Goal: Navigation & Orientation: Find specific page/section

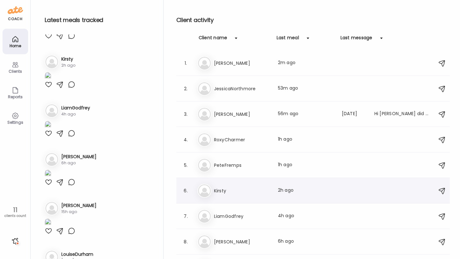
scroll to position [69, 0]
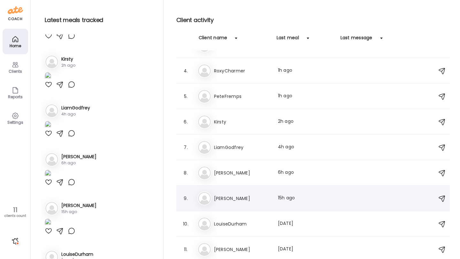
click at [234, 194] on div "[PERSON_NAME] Last meal: 15h ago" at bounding box center [313, 199] width 233 height 14
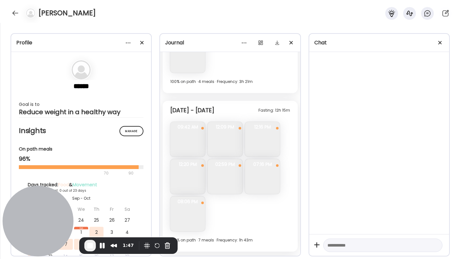
scroll to position [353, 0]
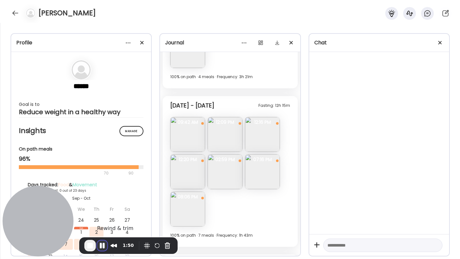
click at [102, 243] on button "Pause Recording" at bounding box center [102, 246] width 10 height 10
click at [102, 246] on span "Play Recording" at bounding box center [102, 247] width 8 height 8
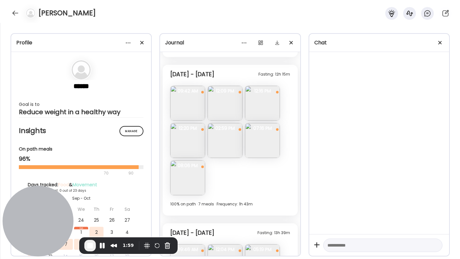
scroll to position [392, 0]
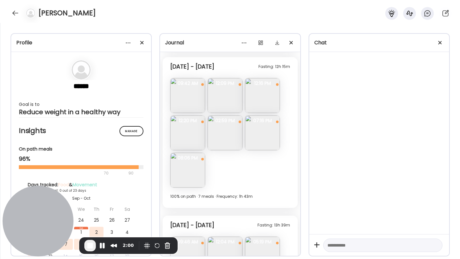
click at [194, 103] on img at bounding box center [187, 95] width 35 height 35
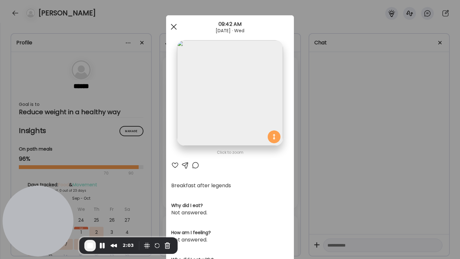
click at [173, 30] on div at bounding box center [173, 26] width 13 height 13
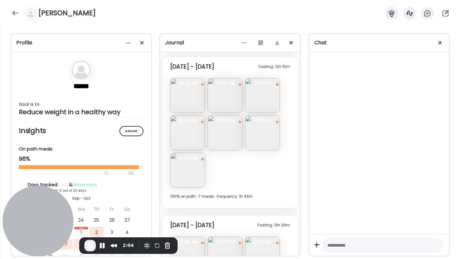
click at [221, 109] on img at bounding box center [225, 95] width 35 height 35
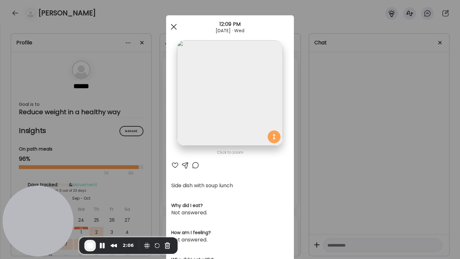
click at [173, 28] on div at bounding box center [173, 26] width 13 height 13
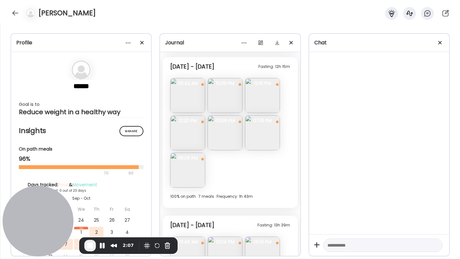
click at [223, 136] on img at bounding box center [225, 133] width 35 height 35
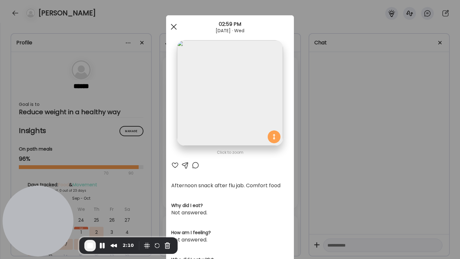
click at [170, 24] on div at bounding box center [173, 26] width 13 height 13
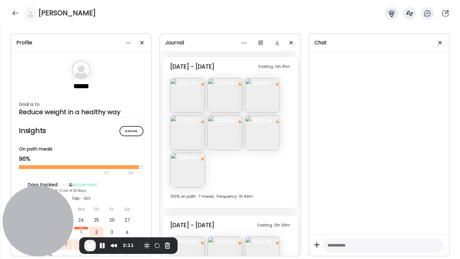
click at [258, 133] on img at bounding box center [262, 133] width 35 height 35
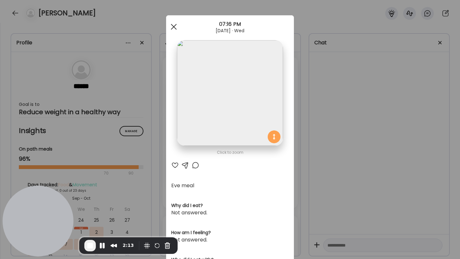
click at [177, 28] on div at bounding box center [173, 26] width 13 height 13
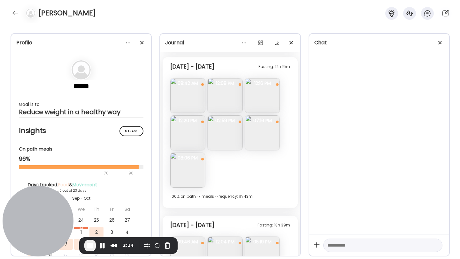
click at [191, 182] on img at bounding box center [187, 170] width 35 height 35
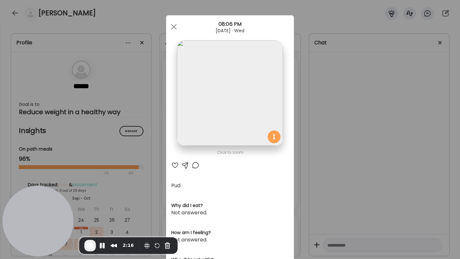
click at [174, 34] on div "Ate Coach Dashboard 08:06 PM [DATE] · Wed" at bounding box center [230, 26] width 128 height 23
click at [175, 30] on div at bounding box center [173, 26] width 13 height 13
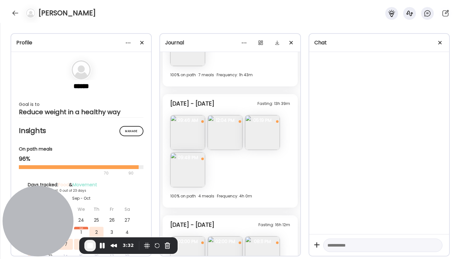
scroll to position [511, 0]
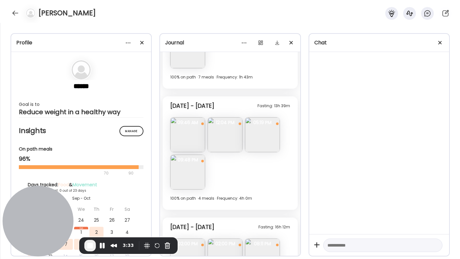
click at [259, 135] on img at bounding box center [262, 135] width 35 height 35
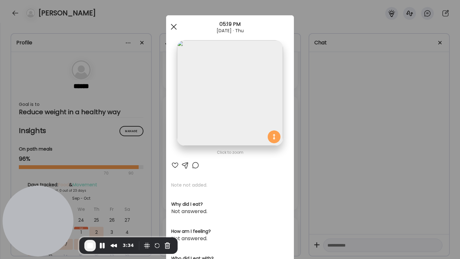
click at [175, 30] on div at bounding box center [173, 26] width 13 height 13
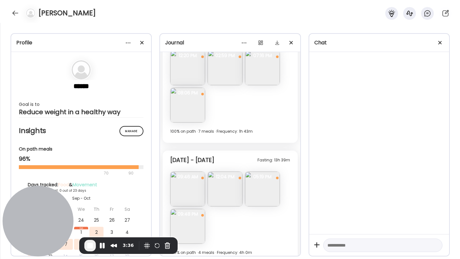
scroll to position [457, 0]
click at [91, 245] on span "End Recording" at bounding box center [90, 246] width 8 height 8
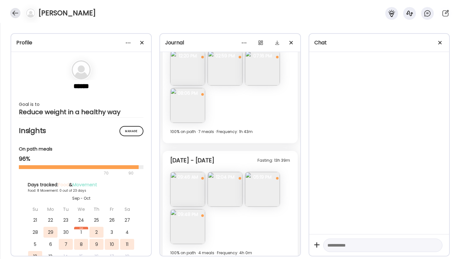
click at [18, 14] on div at bounding box center [15, 13] width 10 height 10
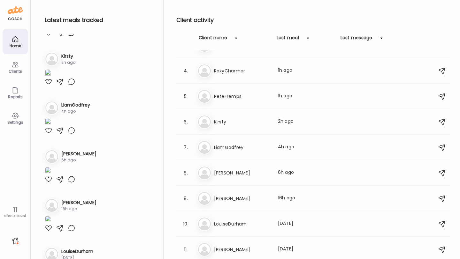
scroll to position [229, 0]
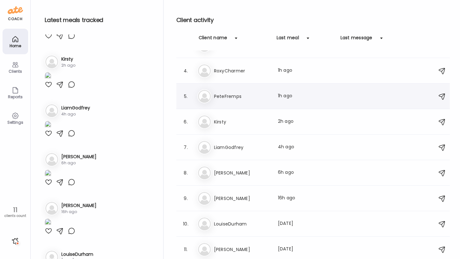
click at [233, 96] on h3 "PeteFremps" at bounding box center [242, 97] width 56 height 8
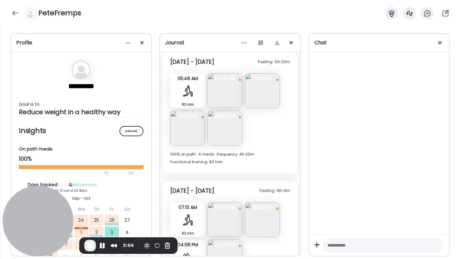
scroll to position [4326, 0]
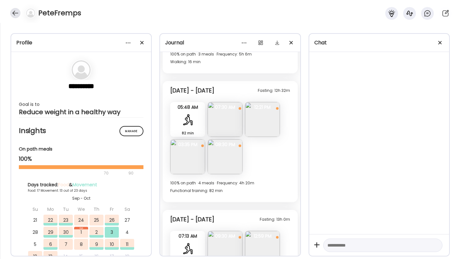
click at [14, 18] on div at bounding box center [15, 13] width 10 height 10
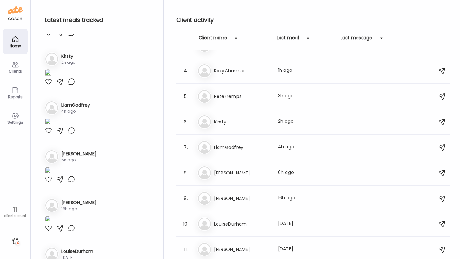
scroll to position [229, 0]
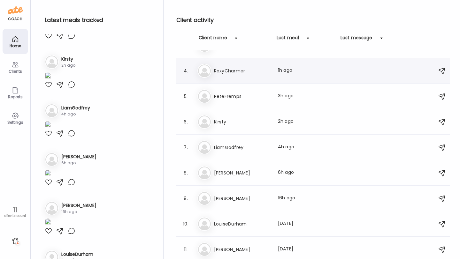
click at [247, 76] on div "Ro RoxyCharmer Last meal: 1h ago" at bounding box center [313, 71] width 233 height 14
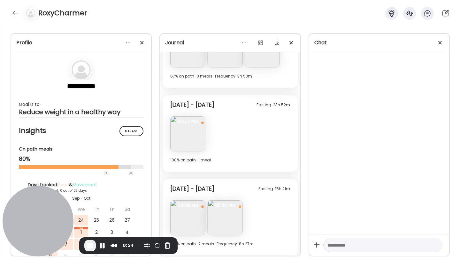
scroll to position [1391, 0]
